Goal: Transaction & Acquisition: Purchase product/service

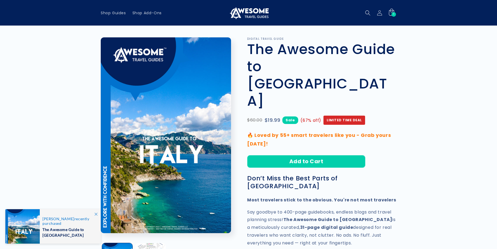
click at [392, 14] on div "1 1 item" at bounding box center [393, 14] width 5 height 5
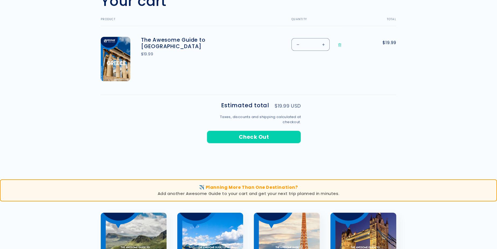
scroll to position [188, 0]
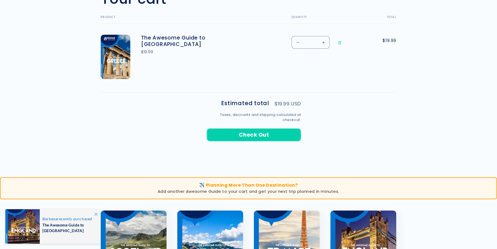
click at [254, 134] on button "Check Out" at bounding box center [254, 134] width 94 height 13
